Goal: Task Accomplishment & Management: Manage account settings

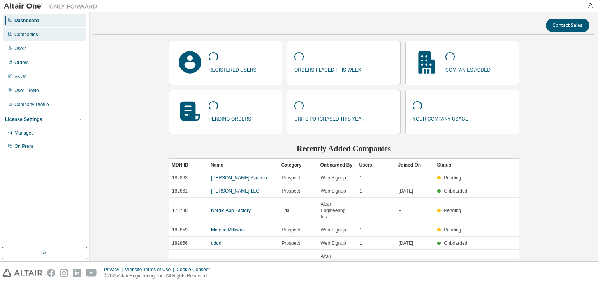
click at [36, 33] on div "Companies" at bounding box center [26, 35] width 24 height 6
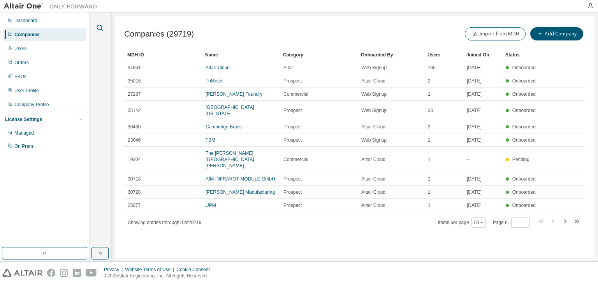
click at [104, 28] on button "button" at bounding box center [100, 28] width 10 height 10
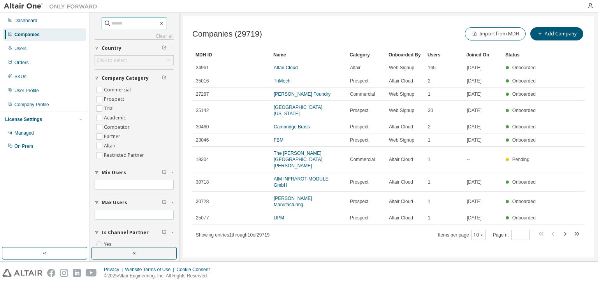
click at [123, 21] on input "text" at bounding box center [134, 23] width 47 height 8
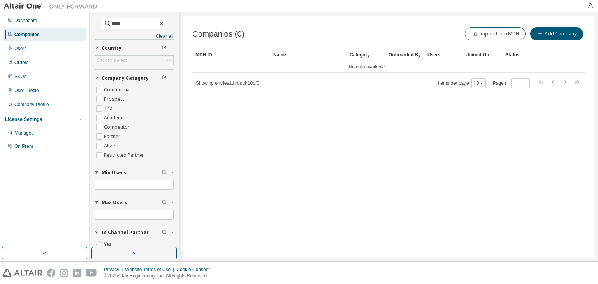
type input "*****"
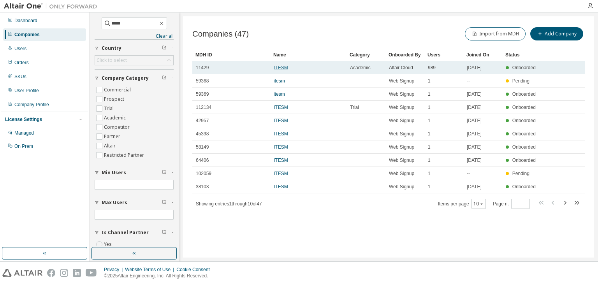
click at [279, 70] on link "ITESM" at bounding box center [281, 67] width 14 height 5
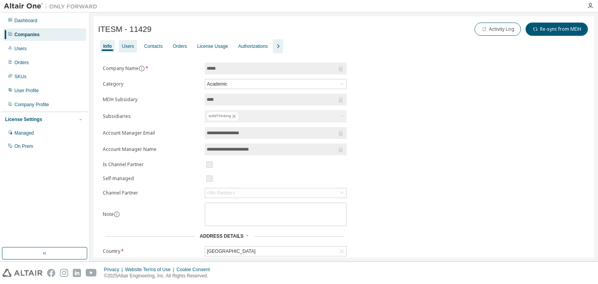
click at [128, 49] on div "Users" at bounding box center [128, 46] width 12 height 6
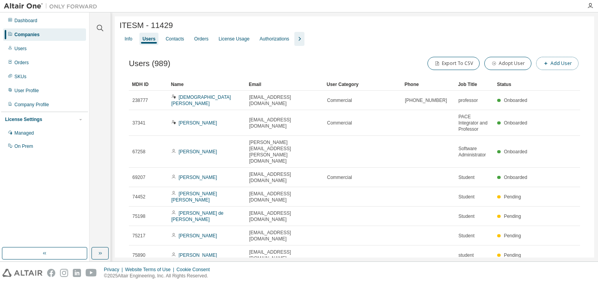
click at [554, 67] on button "Add User" at bounding box center [557, 63] width 42 height 13
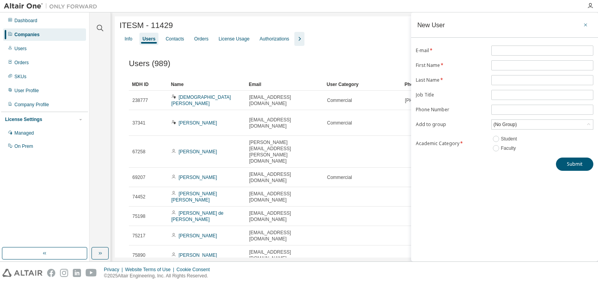
click at [587, 24] on icon "button" at bounding box center [585, 25] width 5 height 6
